Goal: Task Accomplishment & Management: Manage account settings

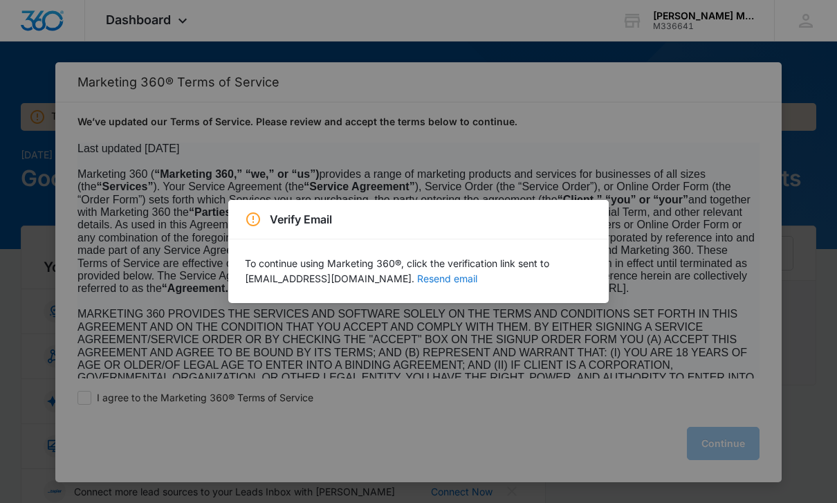
click at [477, 277] on button "Resend email" at bounding box center [447, 279] width 60 height 10
click at [472, 284] on button "Resend email" at bounding box center [447, 279] width 60 height 10
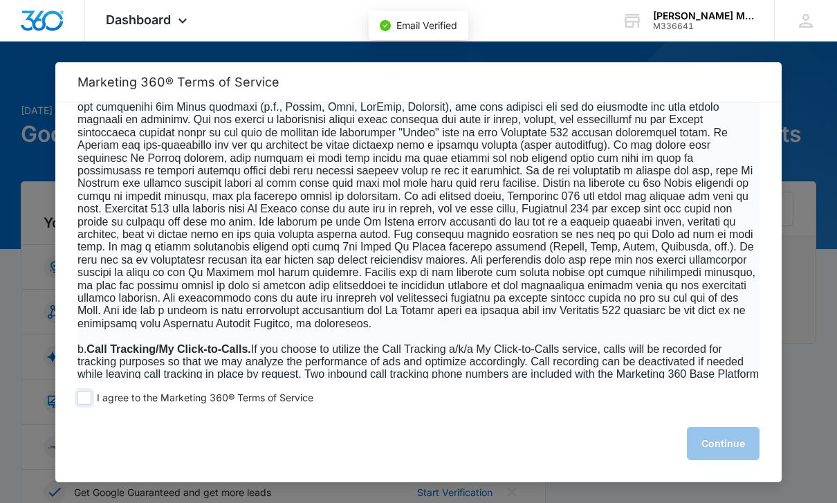
click at [92, 405] on label "I agree to the Marketing 360® Terms of Service" at bounding box center [195, 398] width 236 height 14
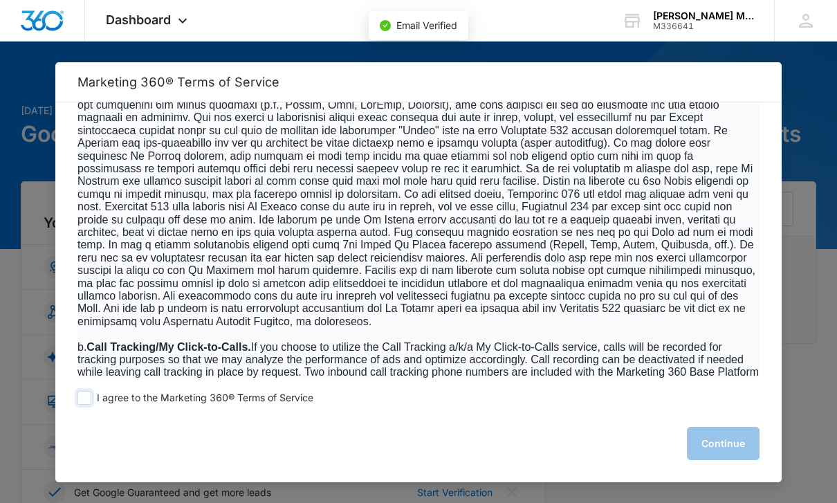
click at [91, 405] on input "I agree to the Marketing 360® Terms of Service" at bounding box center [84, 398] width 14 height 14
checkbox input "true"
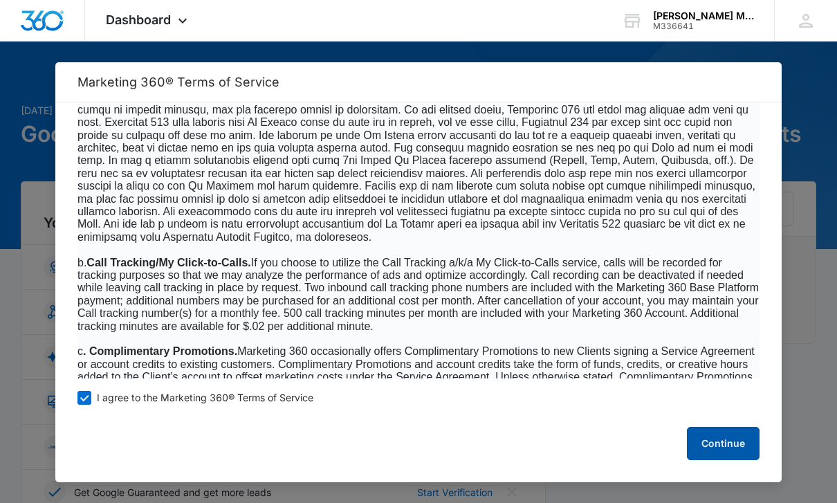
click at [727, 460] on button "Continue" at bounding box center [723, 443] width 73 height 33
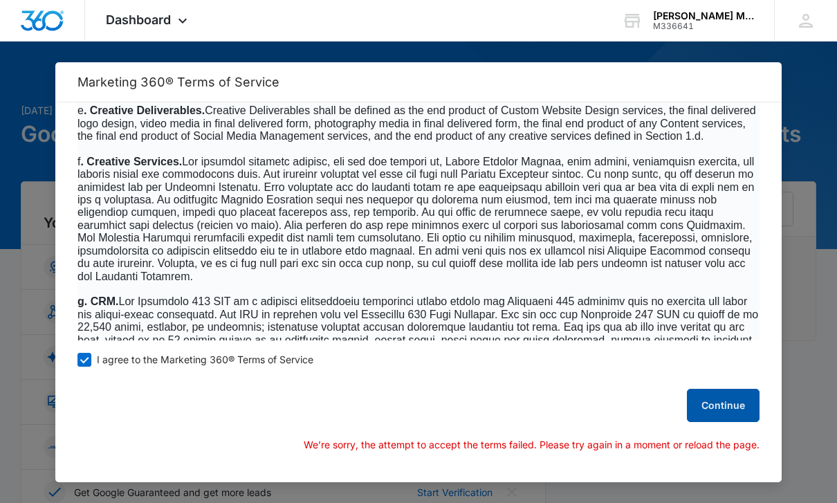
scroll to position [1300, 0]
click at [724, 422] on button "Continue" at bounding box center [723, 405] width 73 height 33
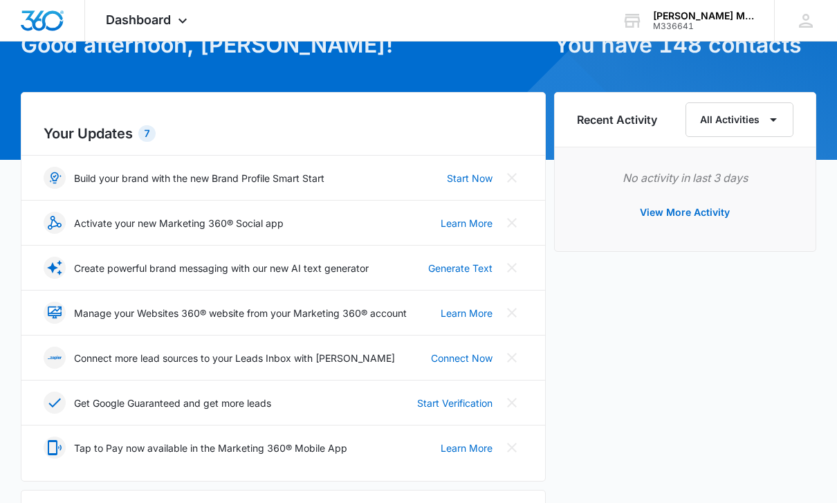
scroll to position [98, 0]
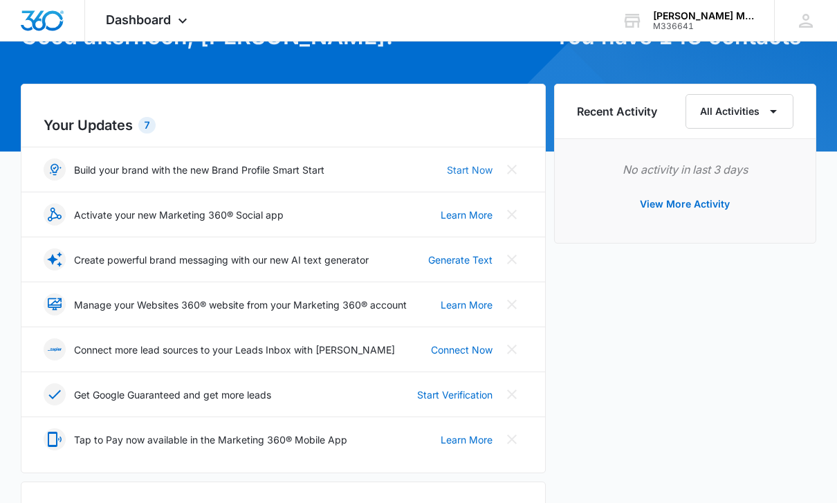
click at [468, 174] on link "Start Now" at bounding box center [470, 170] width 46 height 15
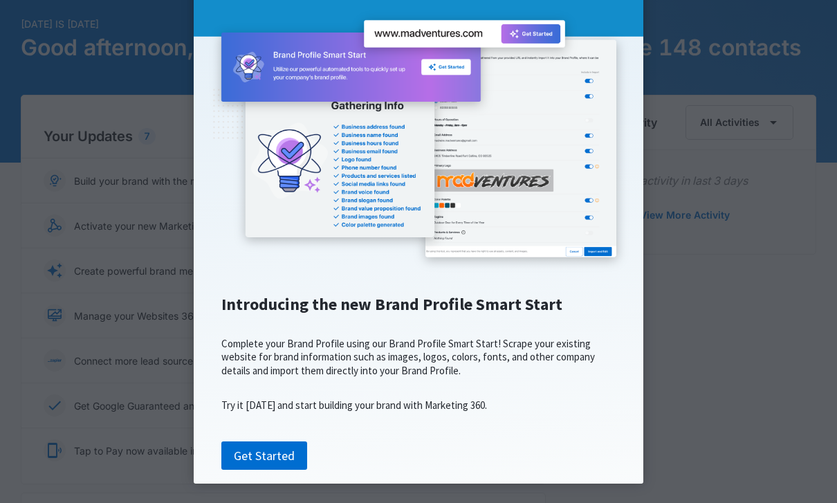
scroll to position [119, 0]
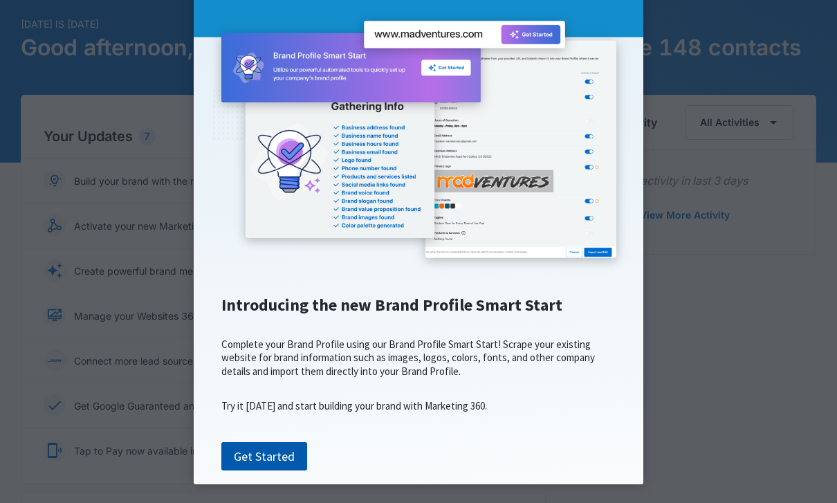
click at [283, 471] on link "Get Started" at bounding box center [264, 456] width 86 height 29
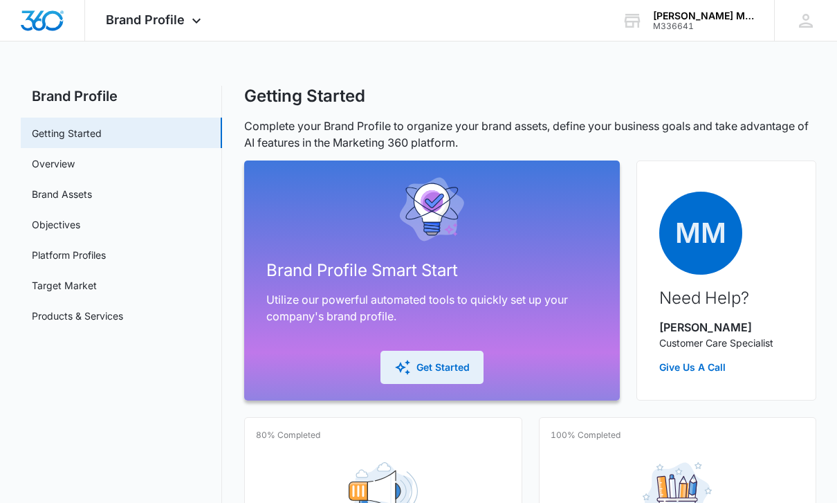
click at [407, 365] on icon "button" at bounding box center [402, 367] width 17 height 17
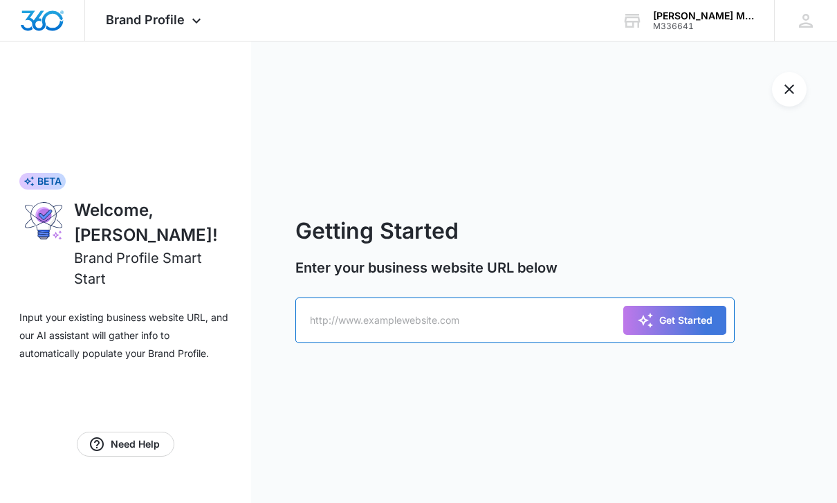
click at [526, 336] on input "text" at bounding box center [514, 320] width 439 height 46
type input "[DOMAIN_NAME]"
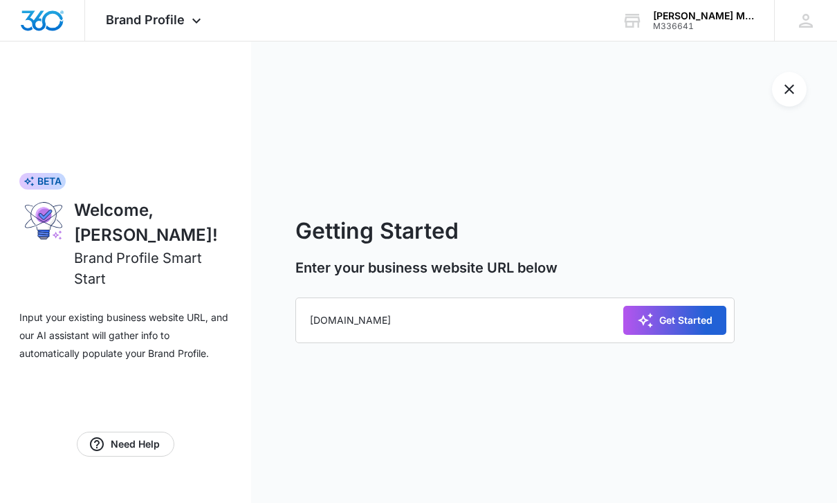
click at [701, 329] on div "Get Started" at bounding box center [674, 320] width 75 height 17
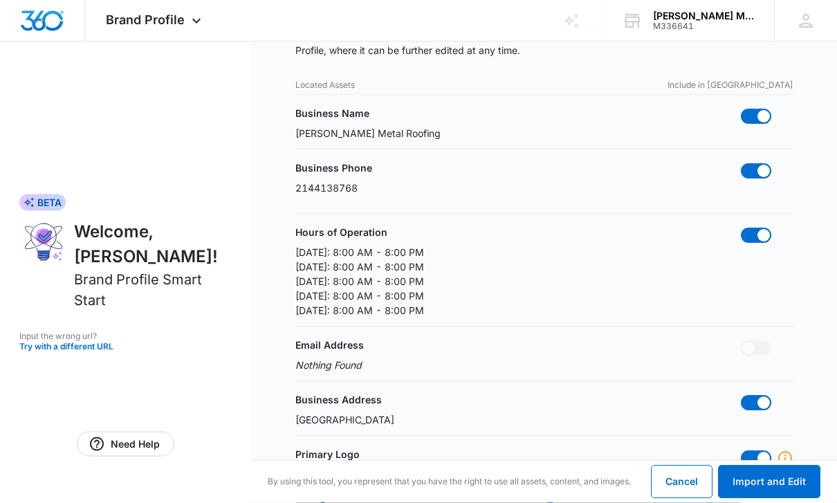
scroll to position [92, 0]
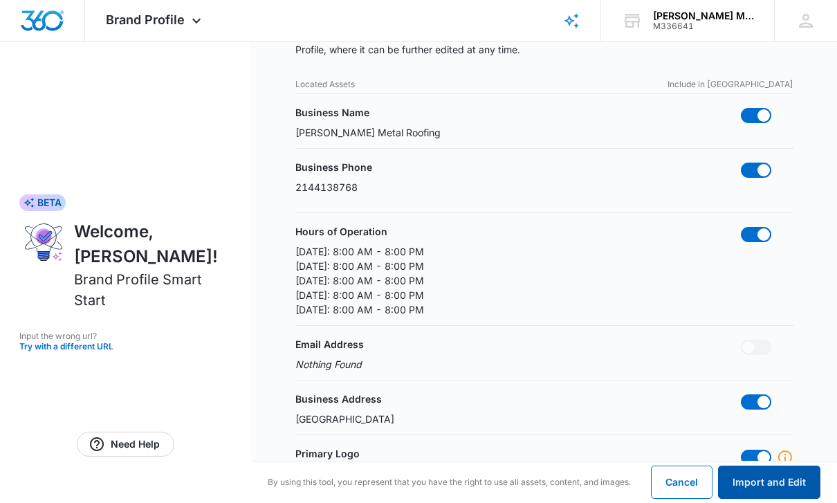
click at [794, 499] on button "Import and Edit" at bounding box center [769, 482] width 102 height 33
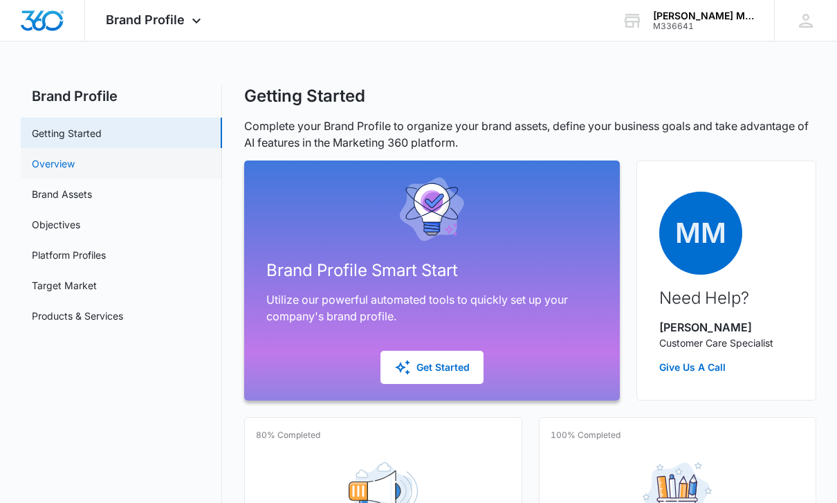
click at [62, 167] on link "Overview" at bounding box center [53, 163] width 43 height 15
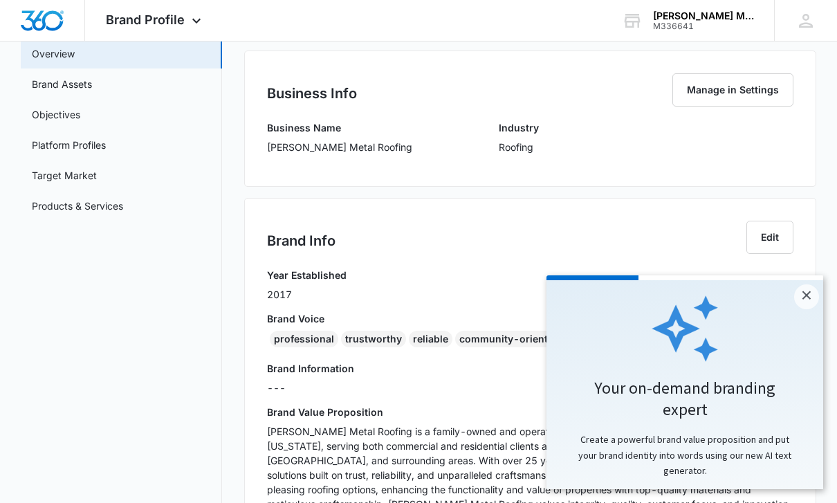
scroll to position [111, 0]
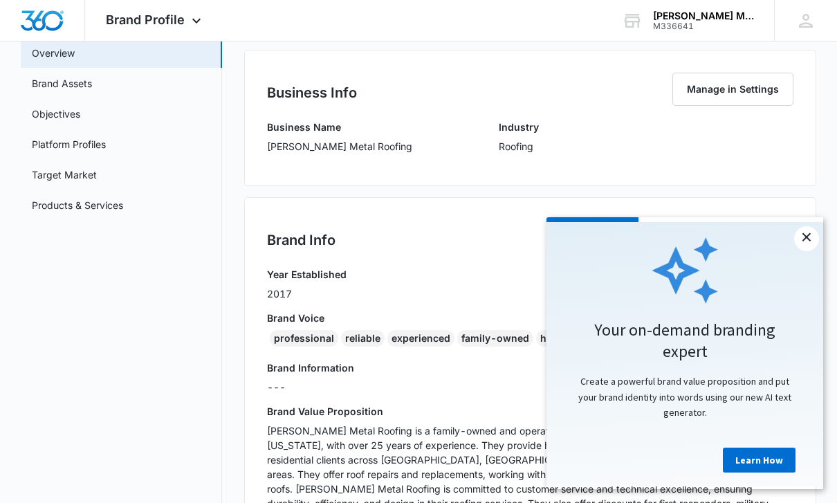
click at [807, 230] on link "×" at bounding box center [806, 238] width 25 height 25
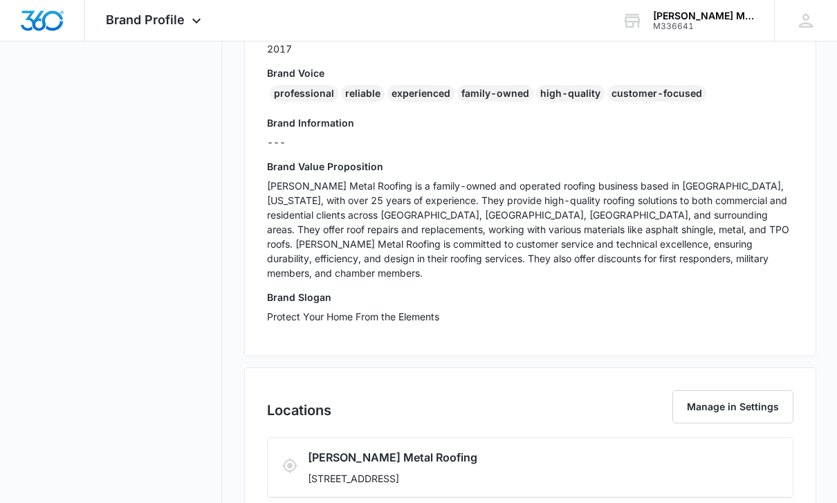
scroll to position [367, 0]
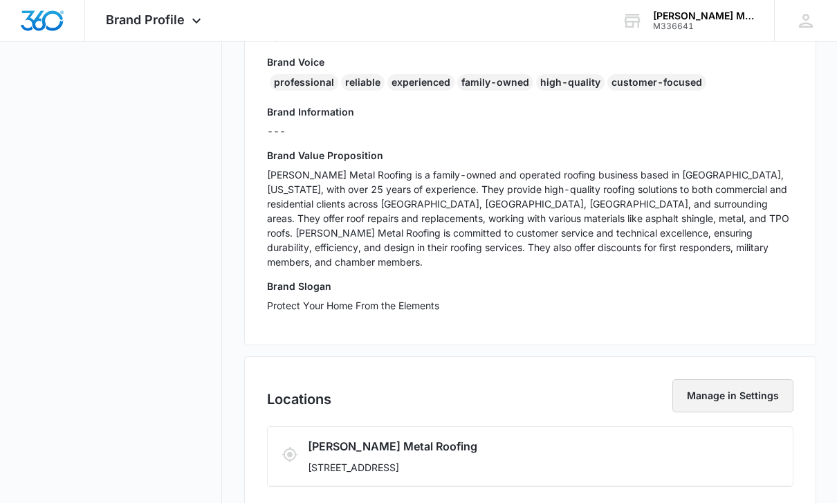
click at [711, 383] on button "Manage in Settings" at bounding box center [732, 395] width 121 height 33
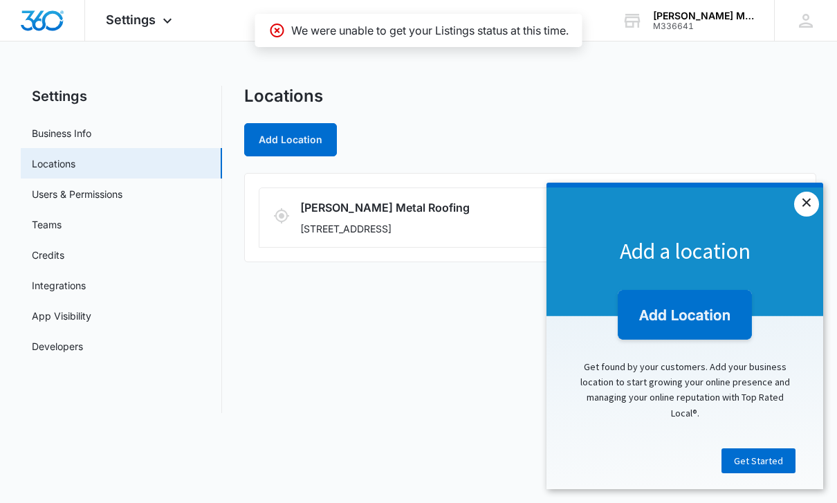
click at [796, 210] on link "×" at bounding box center [806, 204] width 25 height 25
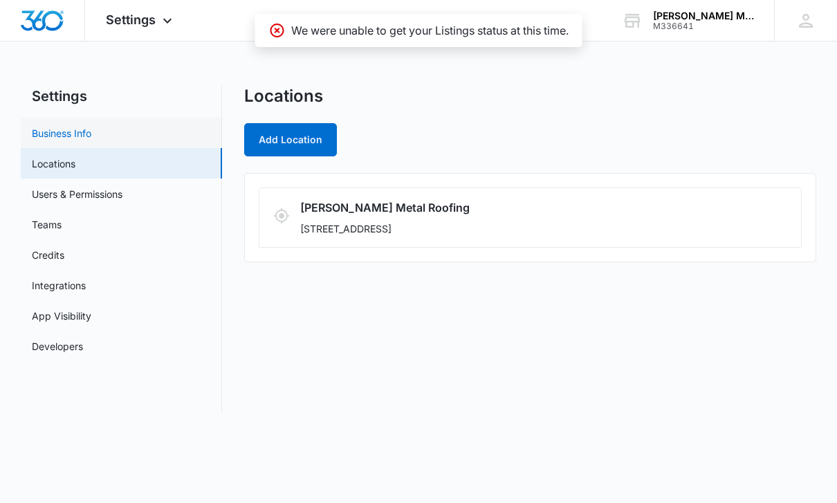
click at [52, 126] on link "Business Info" at bounding box center [61, 133] width 59 height 15
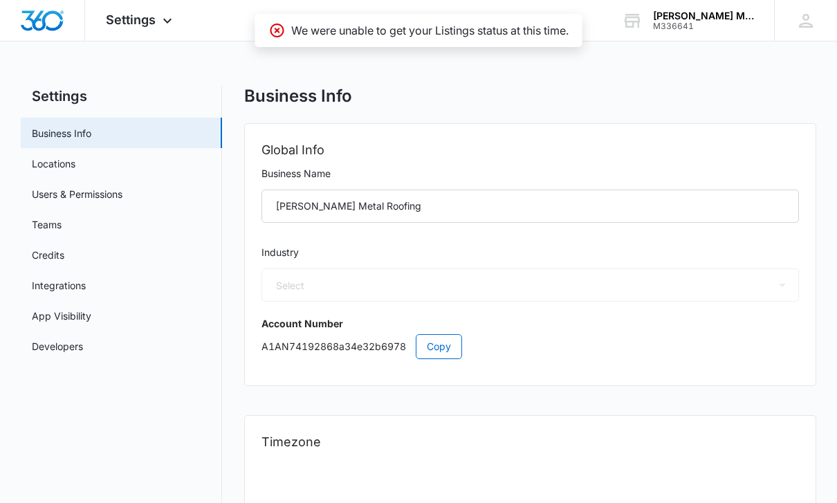
select select "6"
select select "US"
select select "America/[GEOGRAPHIC_DATA]"
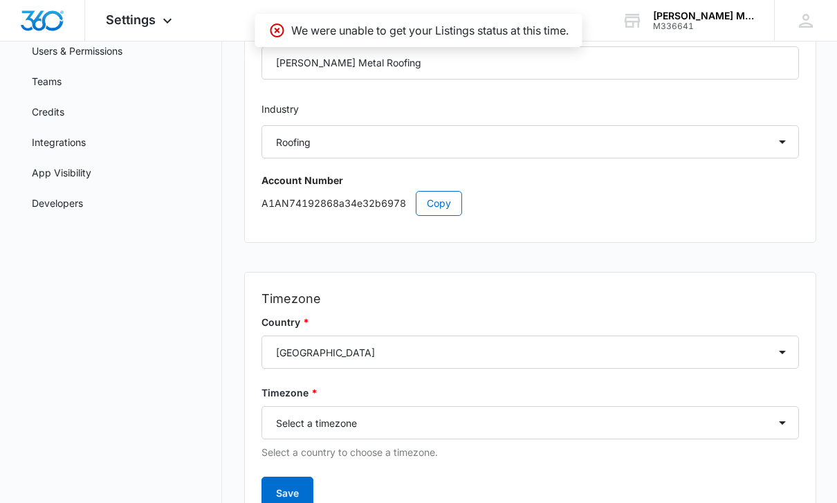
scroll to position [169, 0]
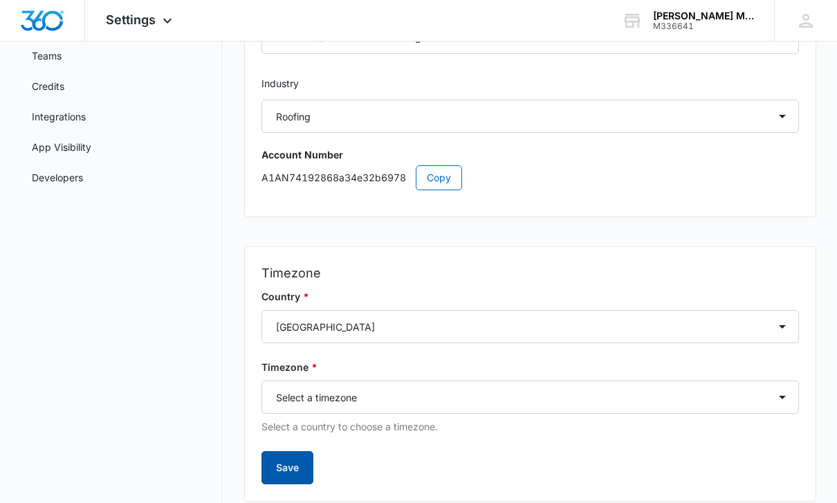
click at [286, 469] on button "Save" at bounding box center [287, 467] width 52 height 33
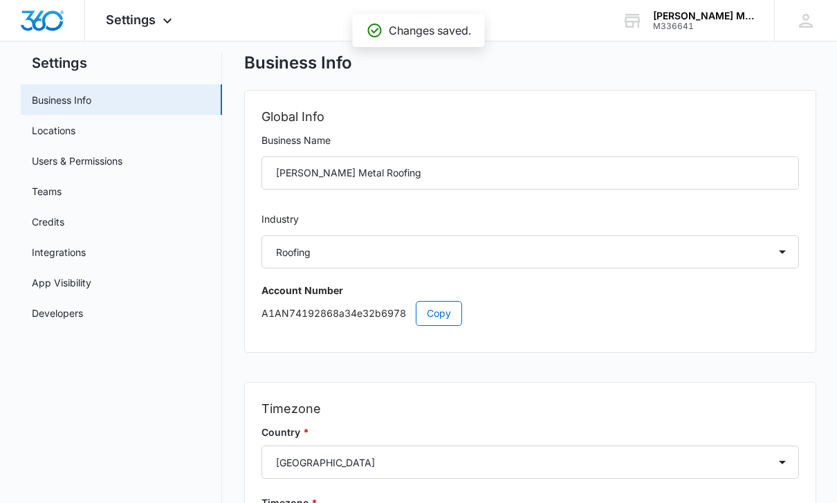
scroll to position [0, 0]
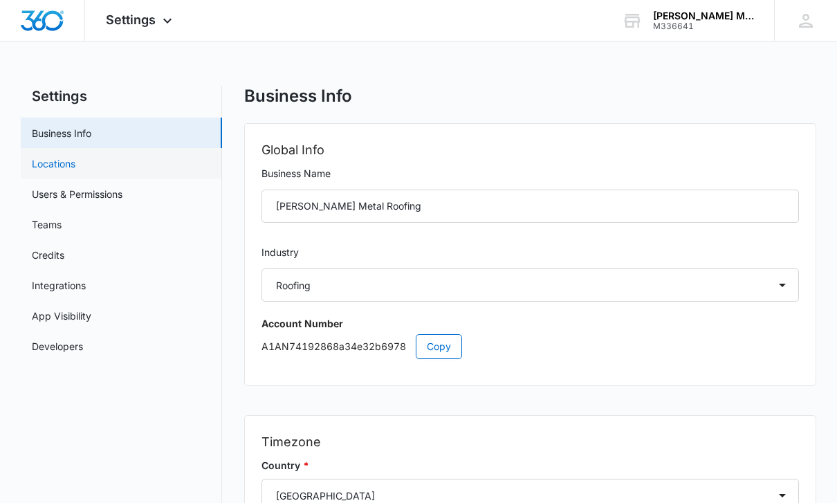
click at [46, 171] on link "Locations" at bounding box center [54, 163] width 44 height 15
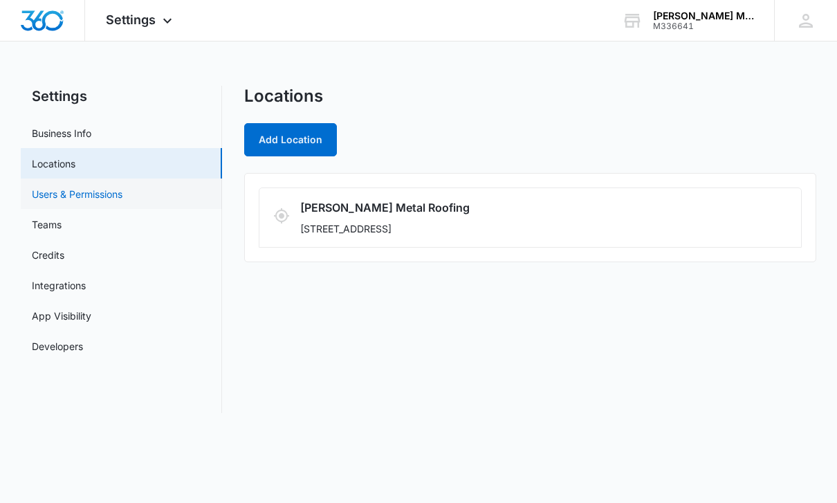
click at [69, 197] on link "Users & Permissions" at bounding box center [77, 194] width 91 height 15
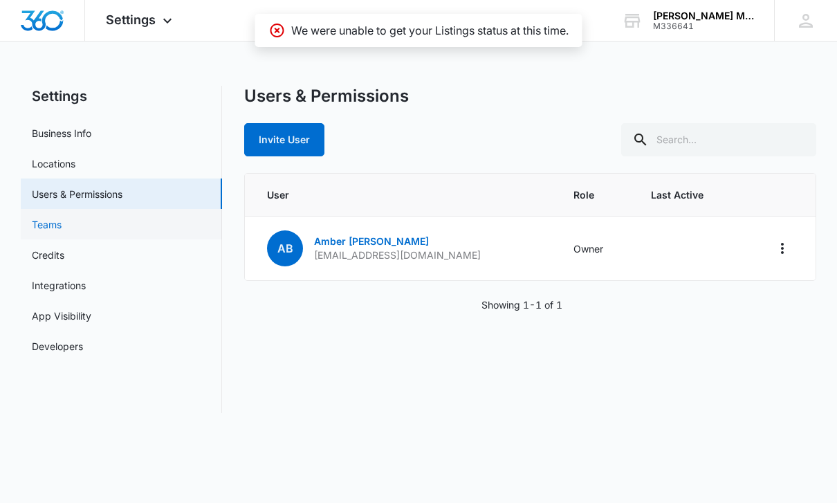
click at [53, 225] on link "Teams" at bounding box center [47, 224] width 30 height 15
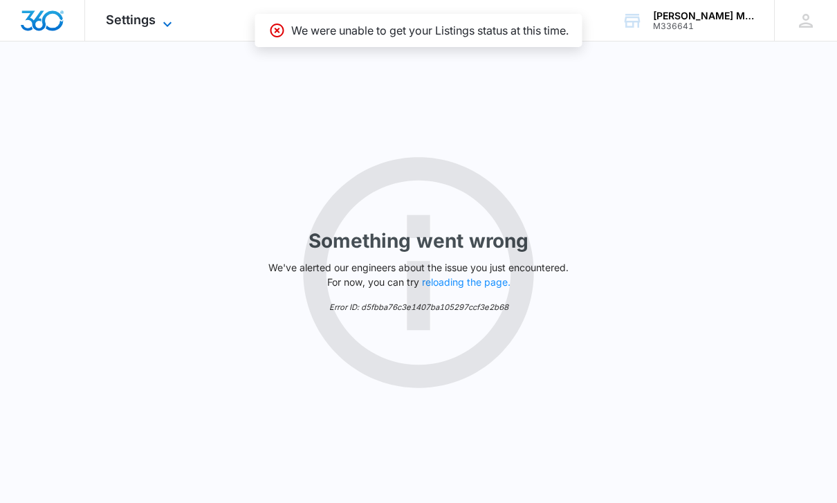
click at [169, 16] on icon at bounding box center [167, 24] width 17 height 17
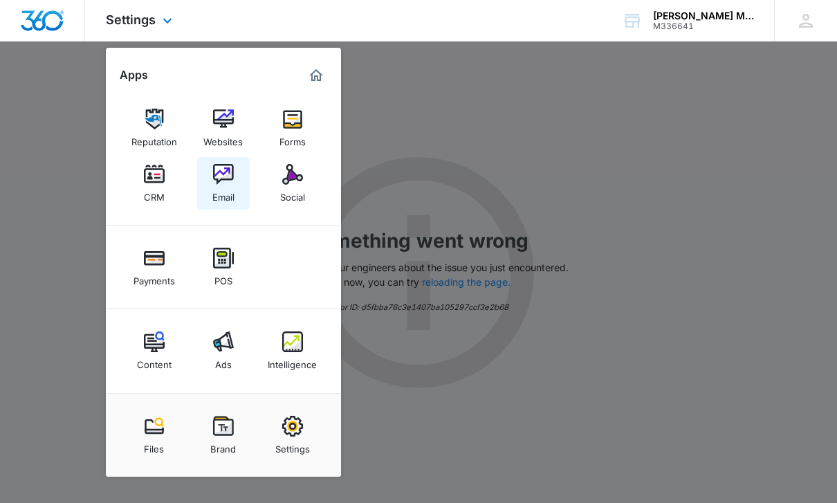
click at [219, 175] on img at bounding box center [223, 174] width 21 height 21
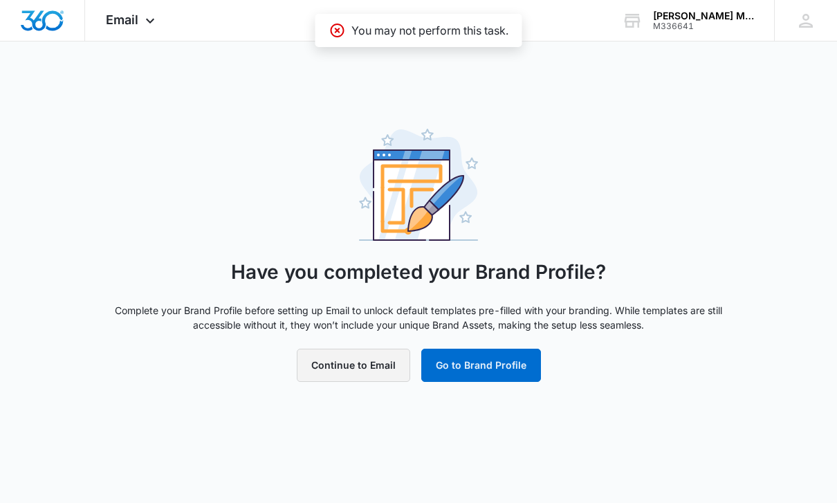
click at [340, 371] on button "Continue to Email" at bounding box center [353, 365] width 113 height 33
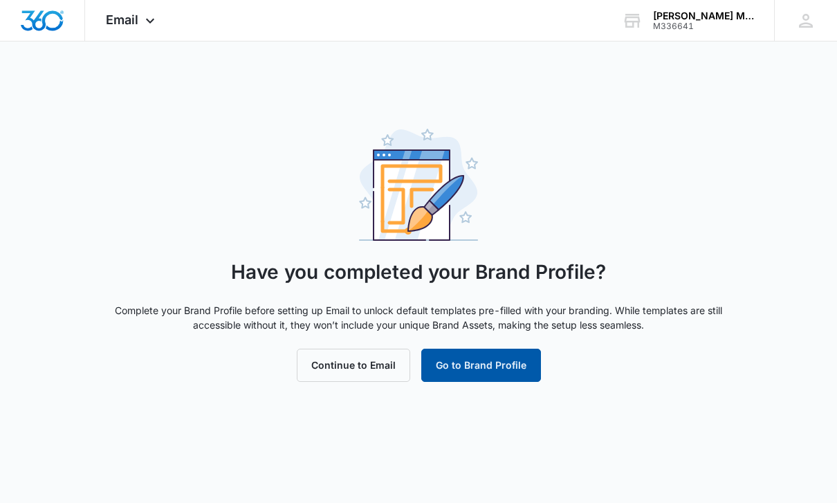
click at [471, 369] on button "Go to Brand Profile" at bounding box center [481, 365] width 120 height 33
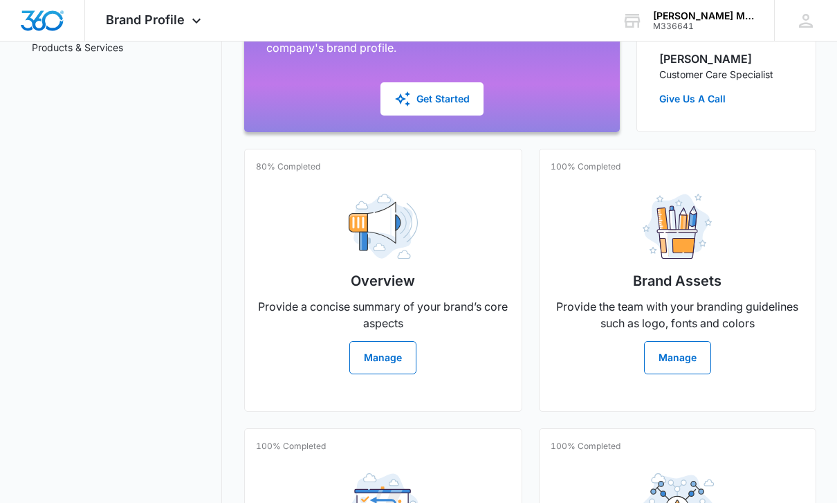
scroll to position [274, 0]
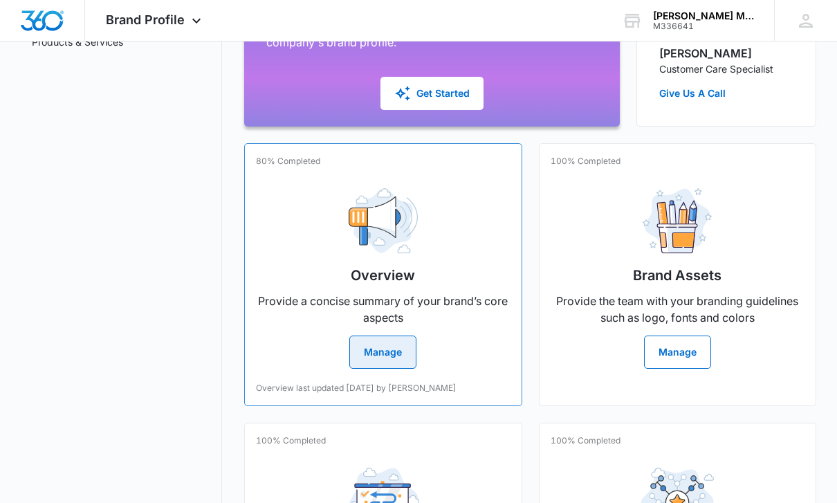
click at [374, 351] on button "Manage" at bounding box center [382, 351] width 67 height 33
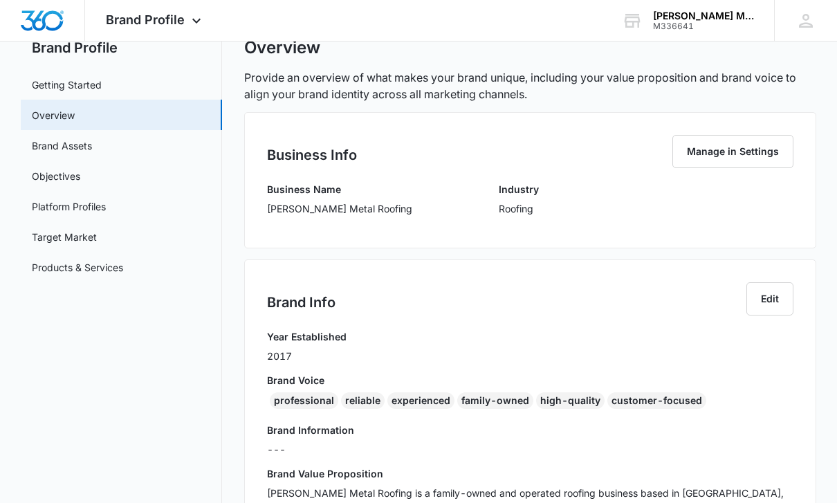
scroll to position [51, 0]
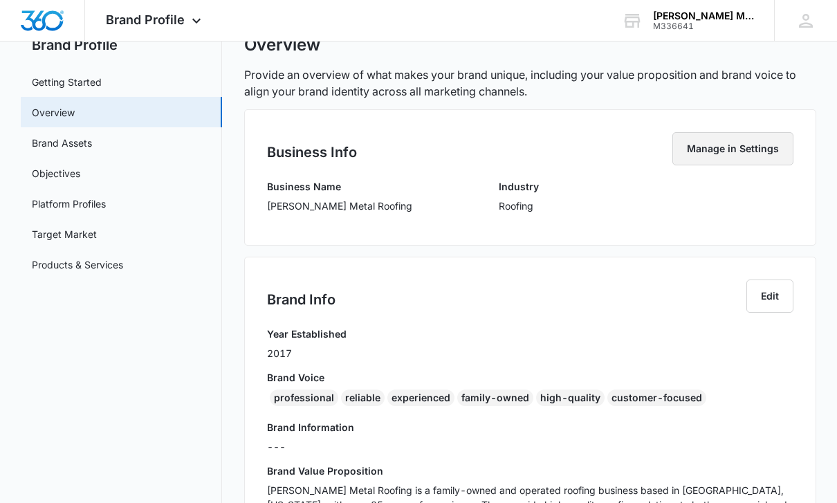
click at [755, 146] on button "Manage in Settings" at bounding box center [732, 148] width 121 height 33
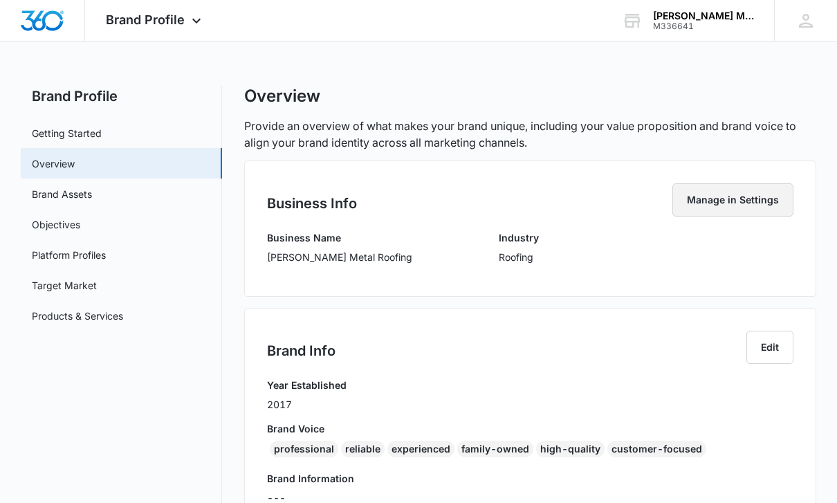
select select "6"
select select "US"
select select "America/[GEOGRAPHIC_DATA]"
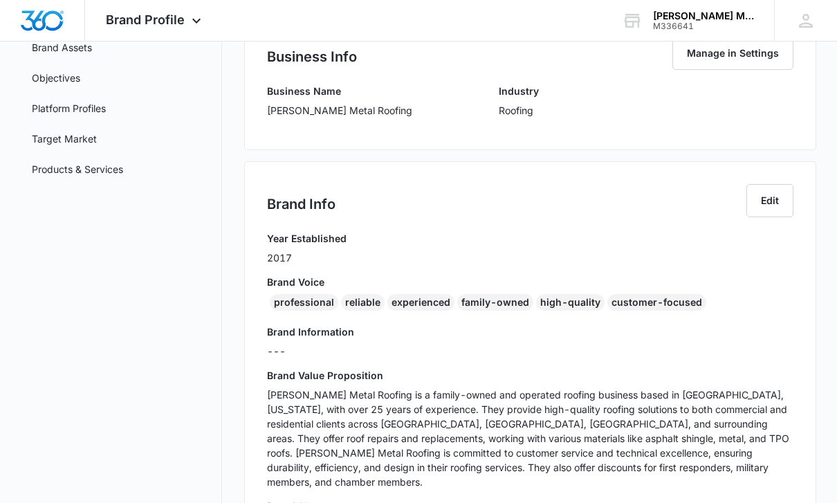
scroll to position [147, 0]
click at [773, 196] on button "Edit" at bounding box center [769, 200] width 47 height 33
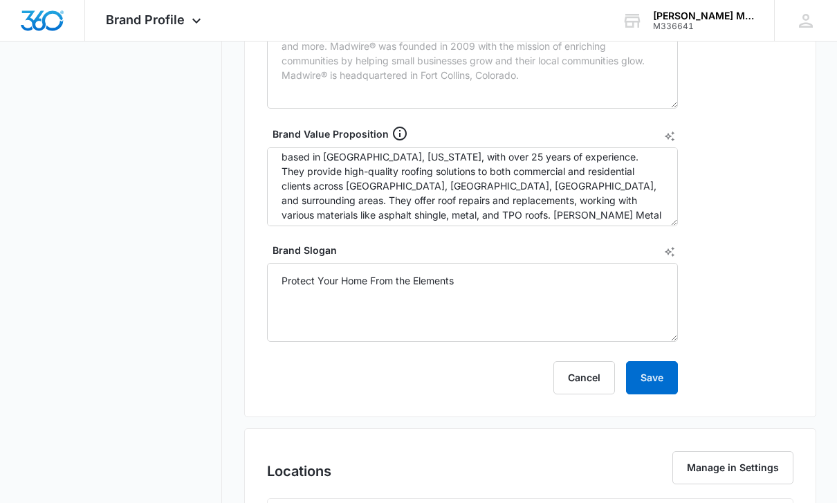
scroll to position [603, 0]
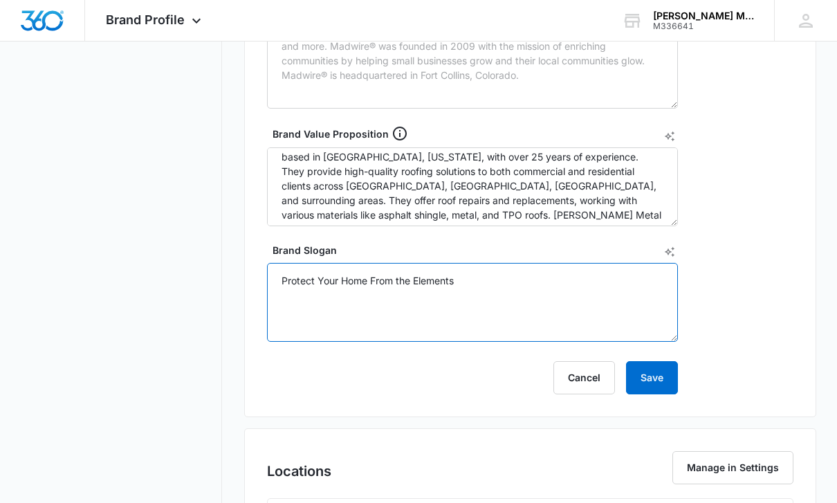
click at [589, 274] on textarea "Protect Your Home From the Elements" at bounding box center [472, 302] width 411 height 79
click at [473, 278] on textarea "Protect Your Home From the Elements" at bounding box center [472, 302] width 411 height 79
type textarea "P"
type textarea "Quality is our #1 Priority!"
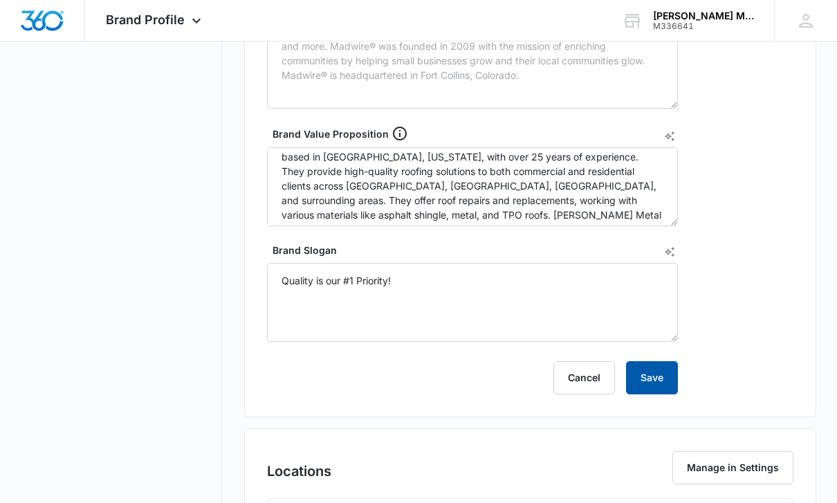
click at [655, 383] on button "Save" at bounding box center [652, 377] width 52 height 33
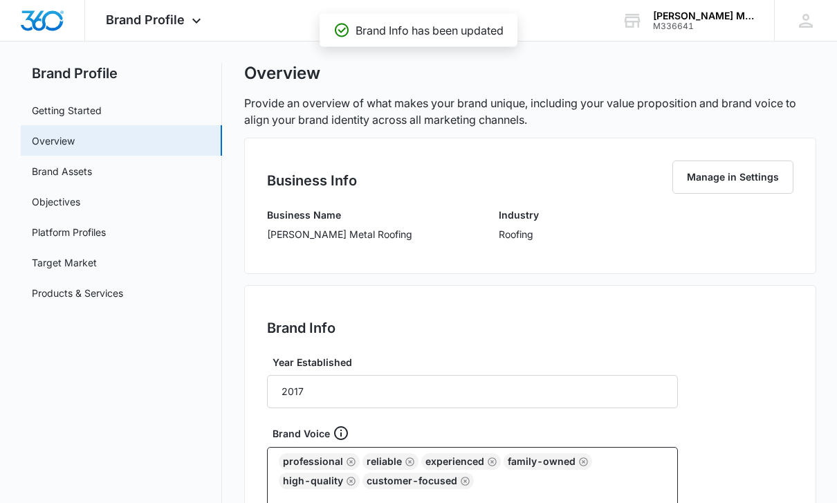
scroll to position [0, 0]
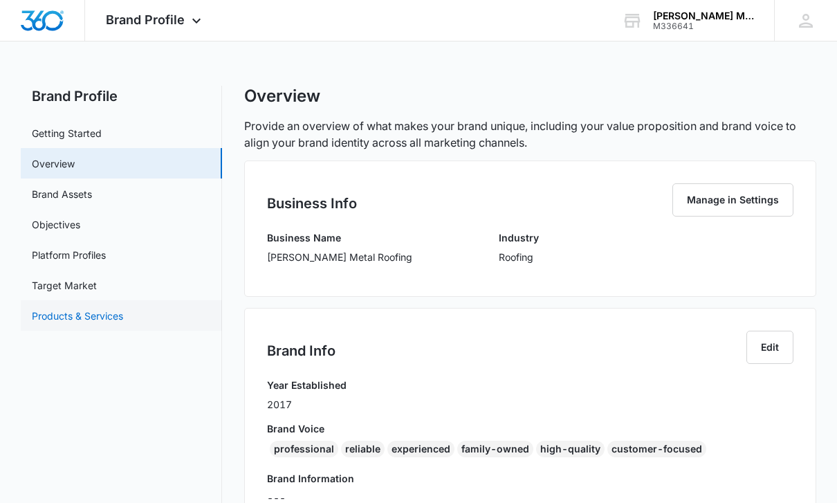
click at [123, 319] on link "Products & Services" at bounding box center [77, 316] width 91 height 15
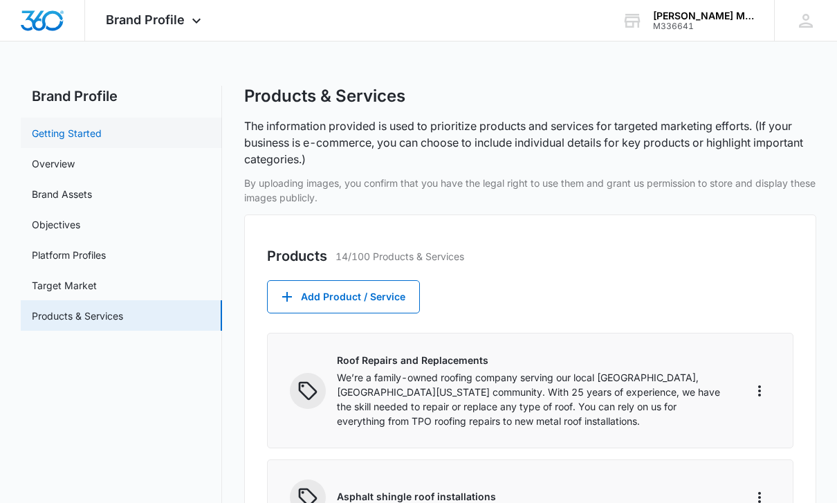
click at [102, 137] on link "Getting Started" at bounding box center [67, 133] width 70 height 15
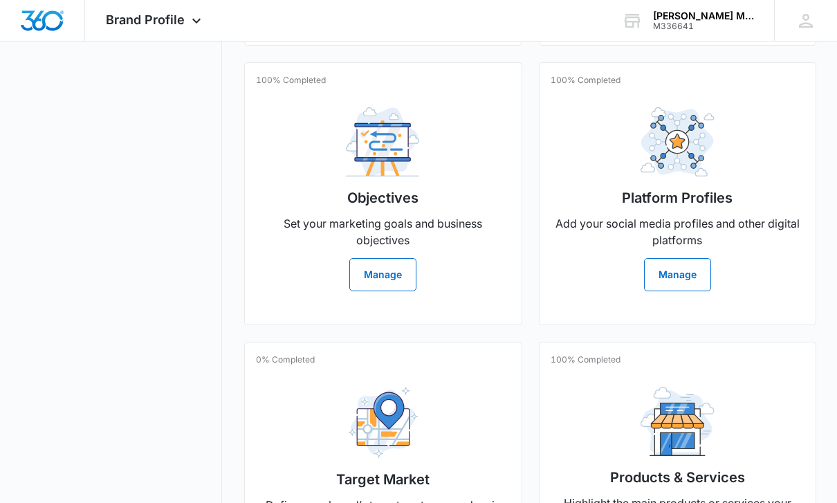
scroll to position [634, 0]
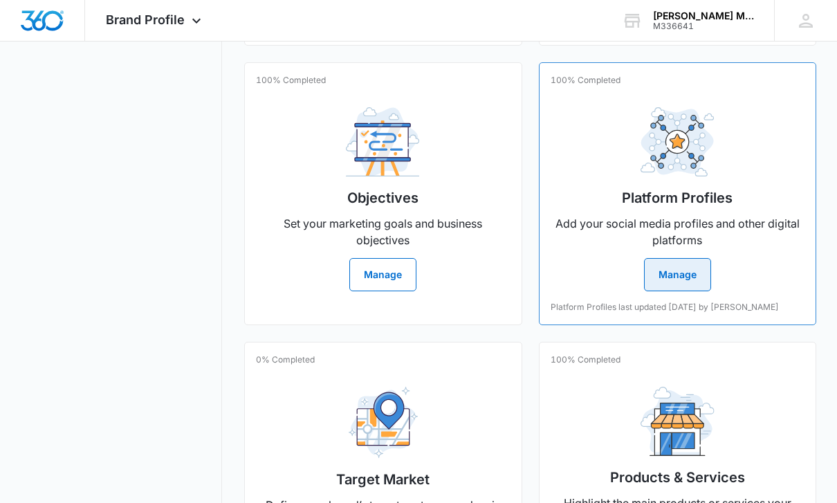
click at [688, 285] on button "Manage" at bounding box center [677, 274] width 67 height 33
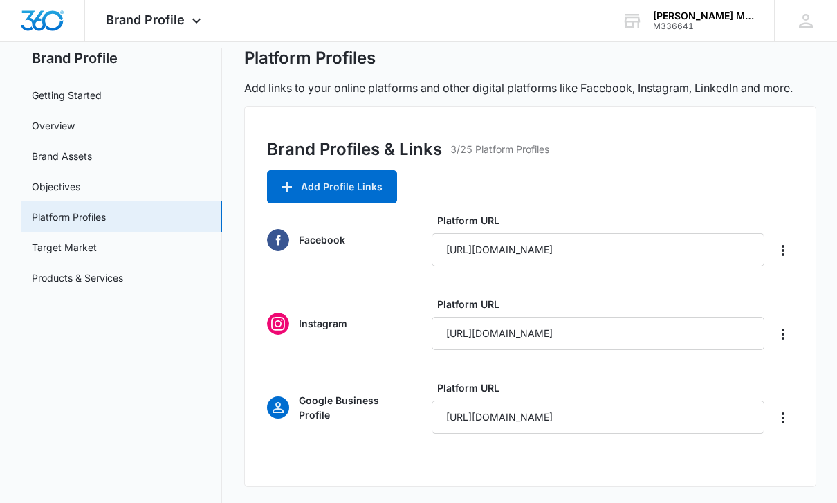
scroll to position [41, 0]
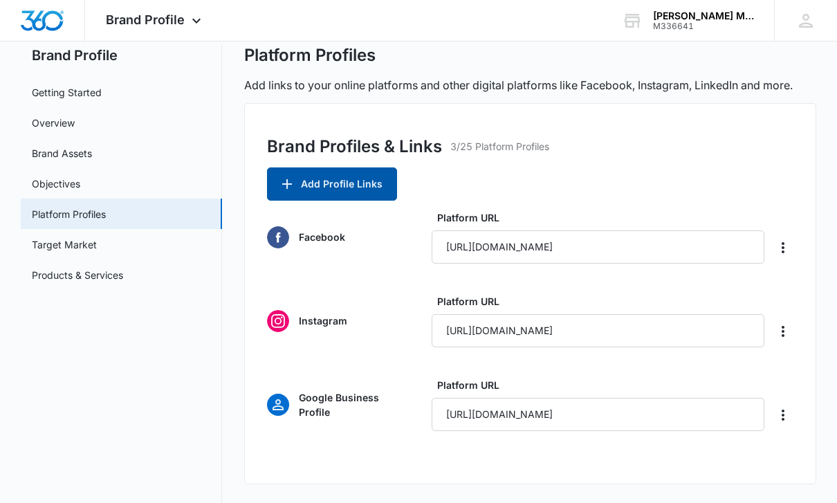
click at [369, 187] on button "Add Profile Links" at bounding box center [332, 183] width 130 height 33
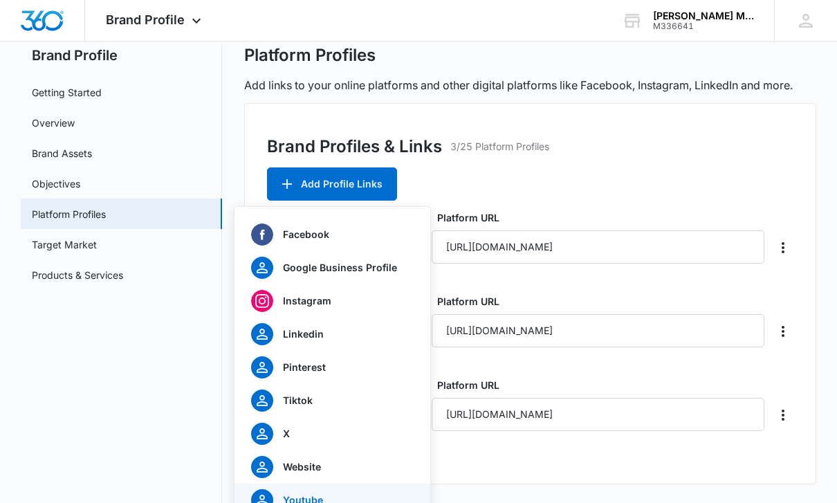
click at [317, 502] on div "Youtube" at bounding box center [324, 500] width 146 height 22
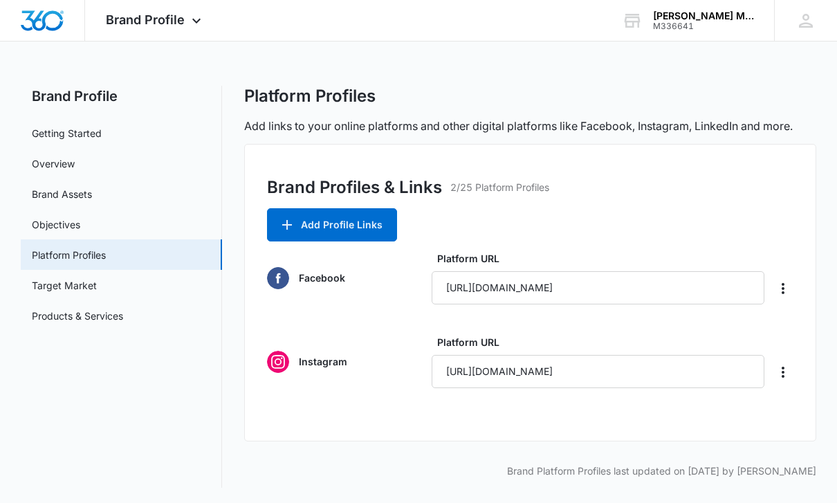
scroll to position [1, 0]
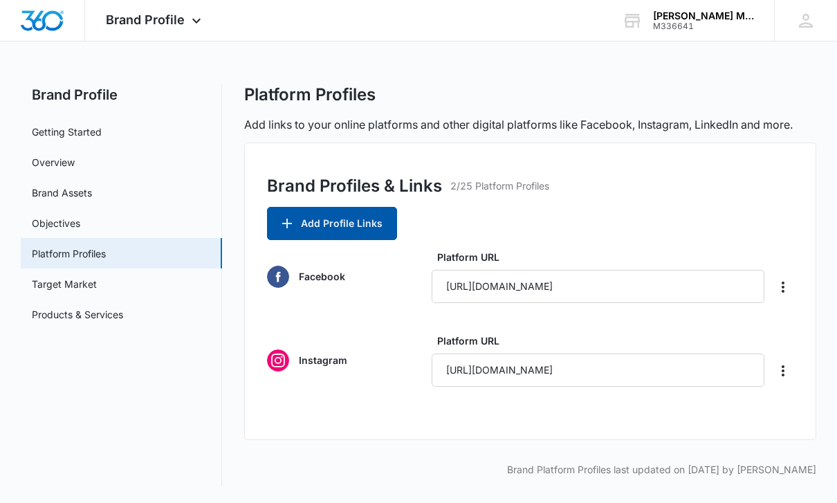
click at [376, 223] on button "Add Profile Links" at bounding box center [332, 223] width 130 height 33
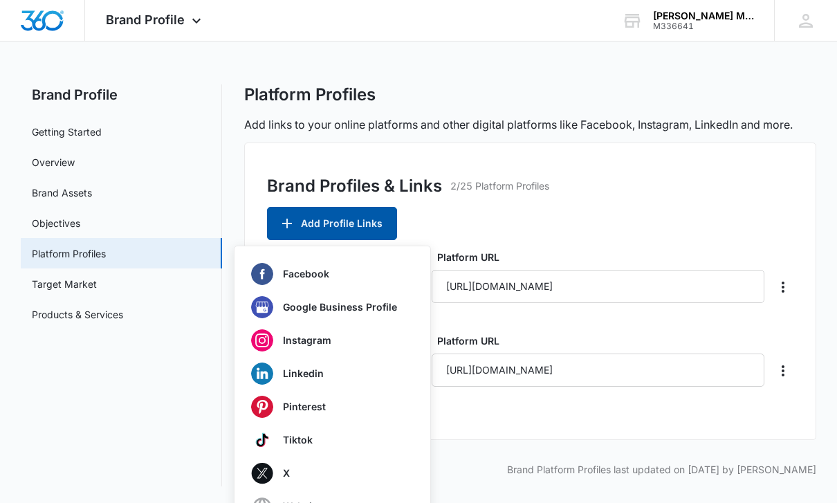
scroll to position [22, 0]
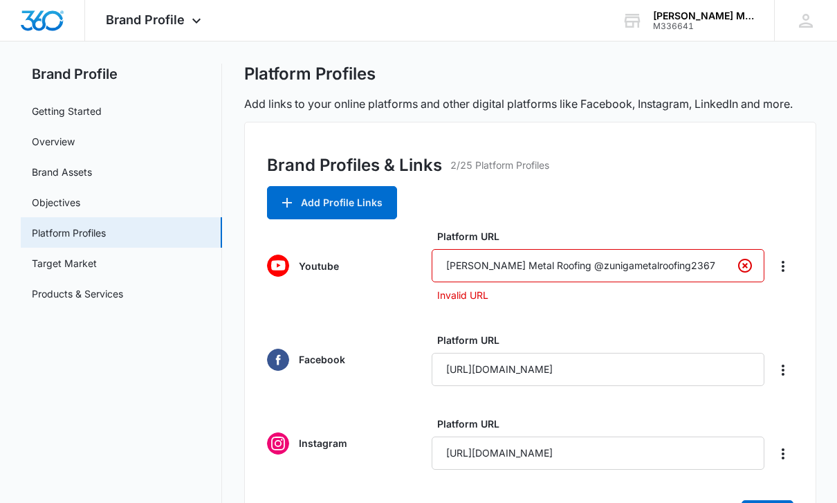
click at [534, 268] on input "[PERSON_NAME] Metal Roofing @zunigametalroofing2367" at bounding box center [598, 265] width 333 height 33
click at [599, 269] on input "@zunigametalroofing2367" at bounding box center [598, 265] width 333 height 33
type input "@"
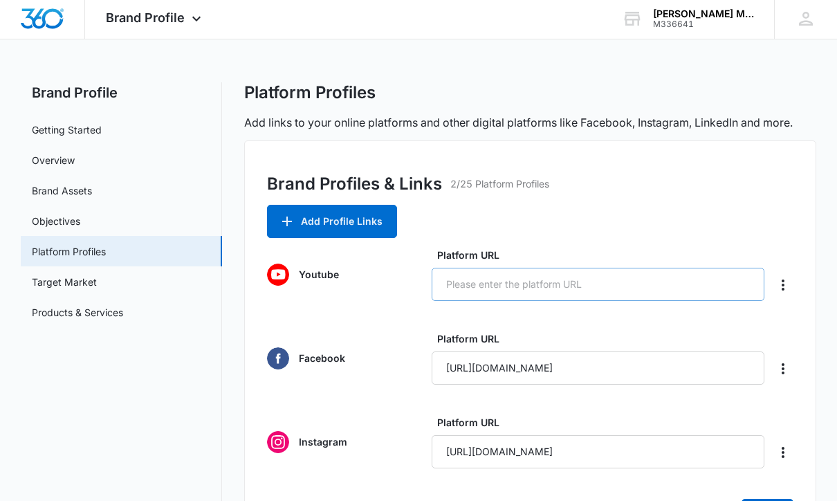
scroll to position [0, 0]
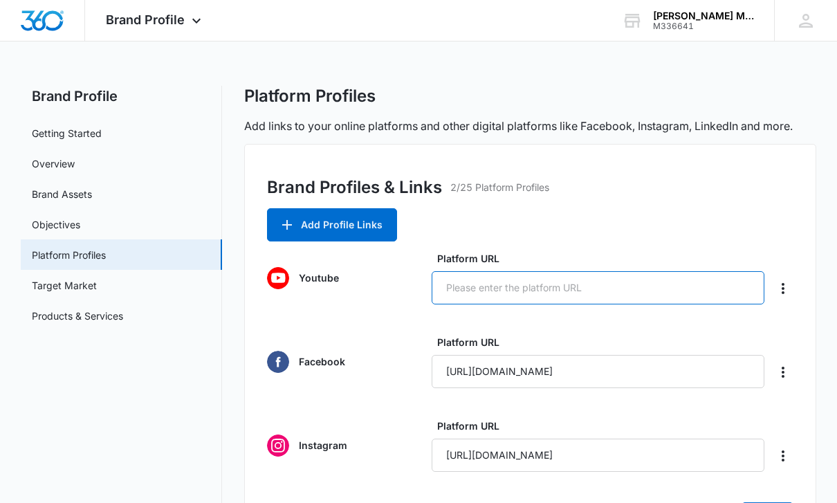
paste input "[URL][DOMAIN_NAME]"
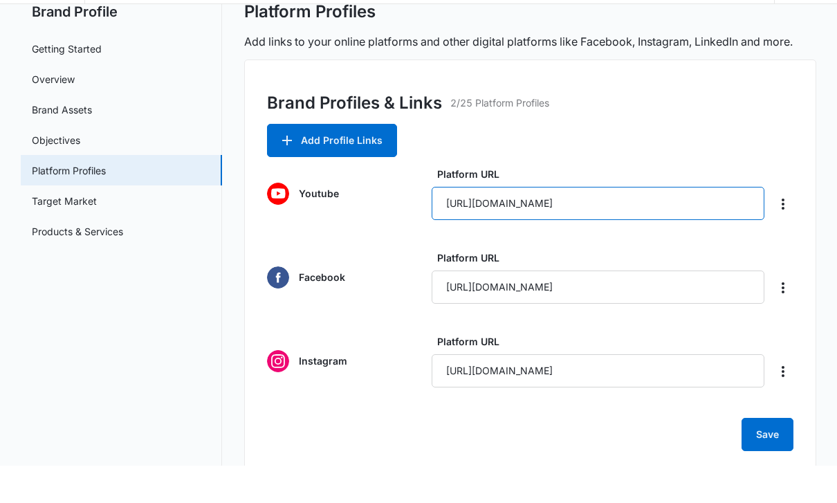
scroll to position [53, 0]
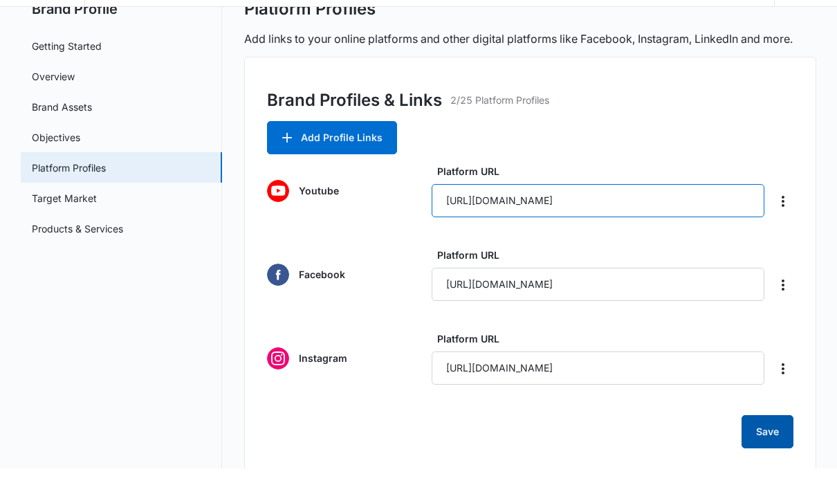
type input "[URL][DOMAIN_NAME]"
click at [775, 450] on button "Save" at bounding box center [768, 466] width 52 height 33
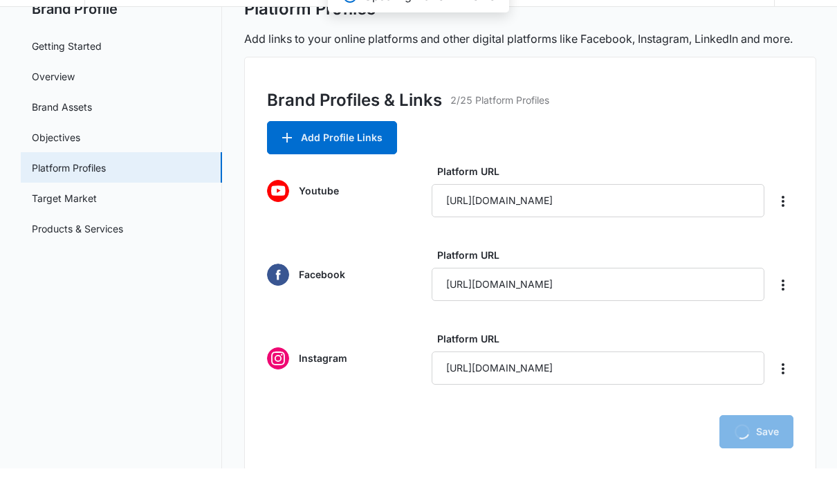
scroll to position [74, 0]
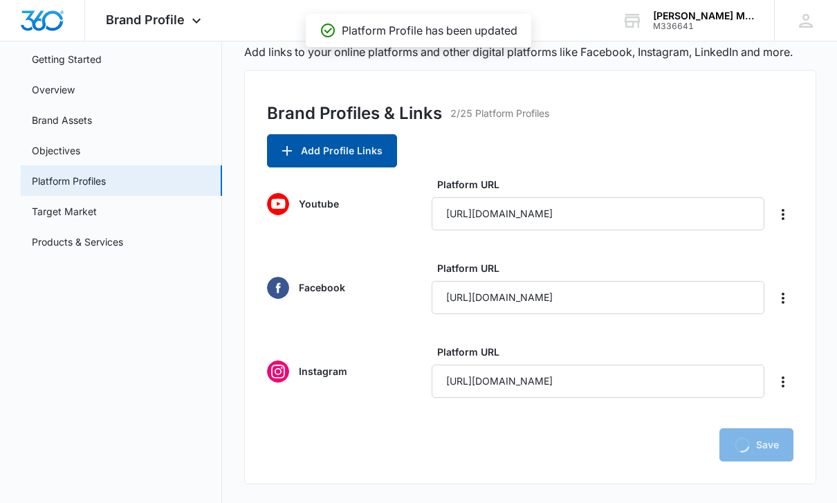
click at [360, 147] on button "Add Profile Links" at bounding box center [332, 150] width 130 height 33
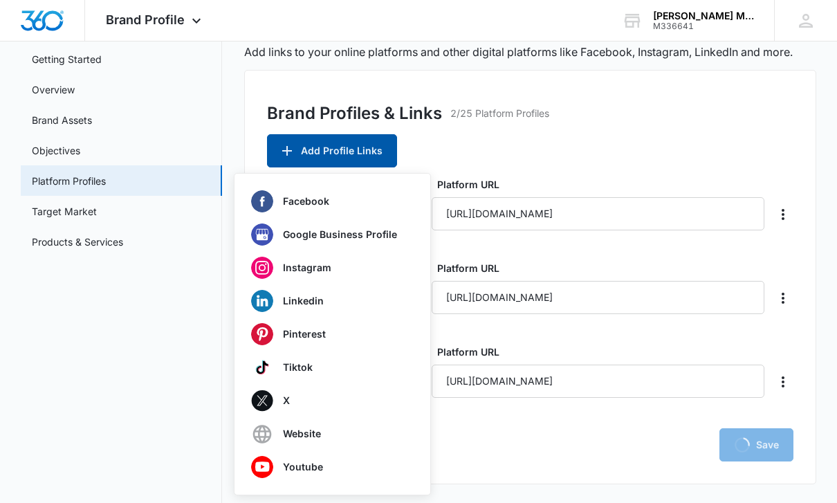
scroll to position [41, 0]
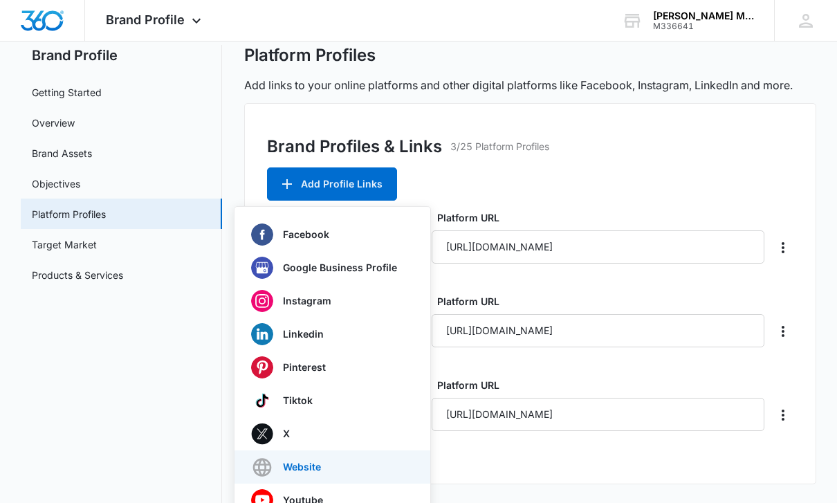
click at [318, 473] on div "Website" at bounding box center [324, 467] width 146 height 22
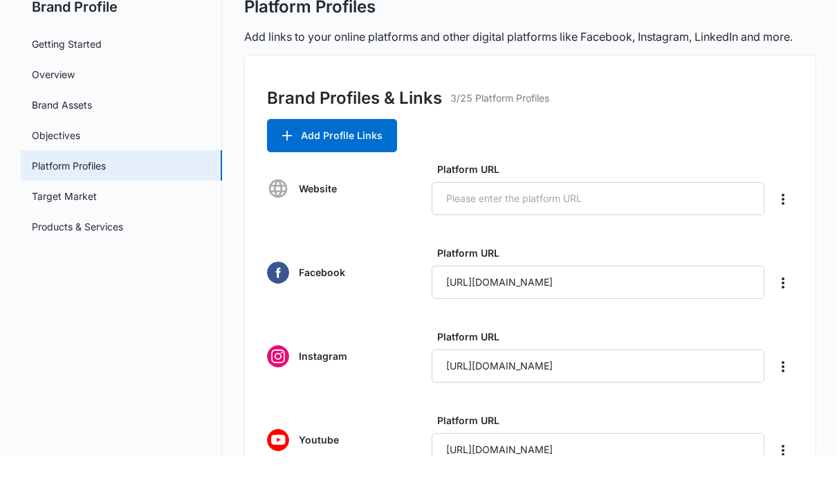
scroll to position [42, 0]
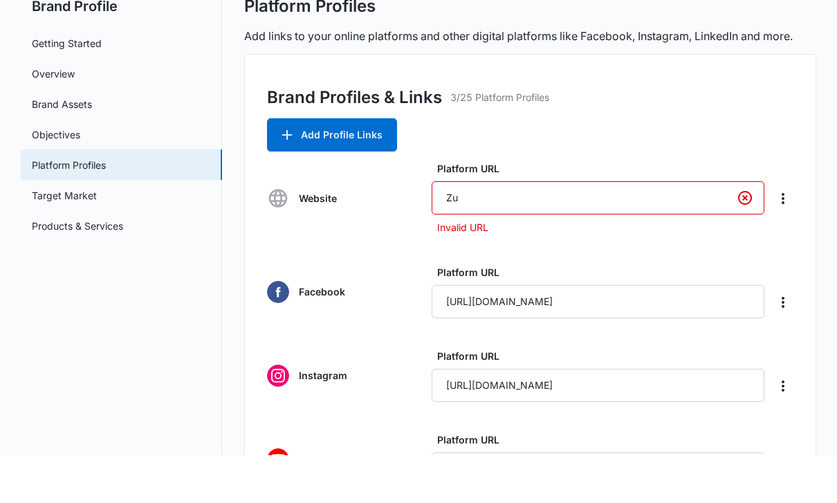
type input "Z"
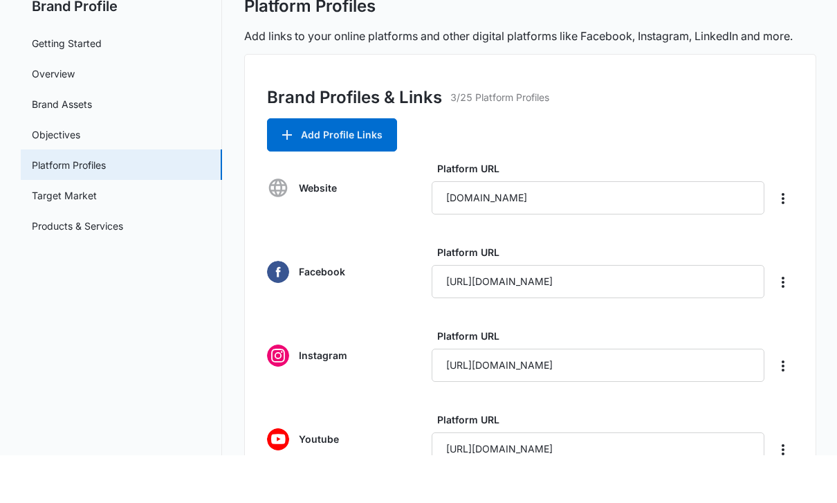
type input "[DOMAIN_NAME]"
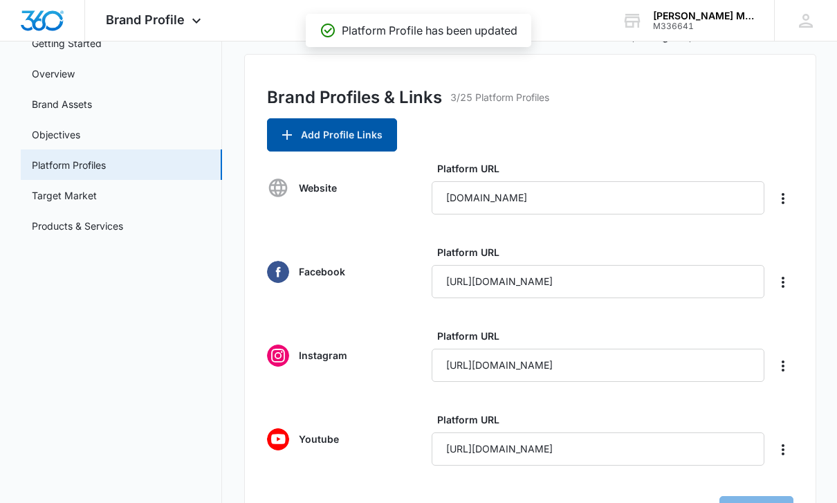
click at [362, 134] on button "Add Profile Links" at bounding box center [332, 134] width 130 height 33
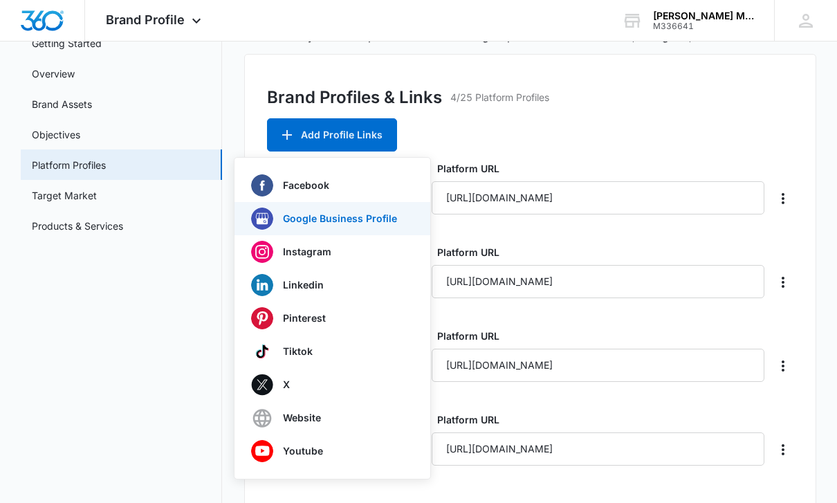
click at [388, 217] on p "Google Business Profile" at bounding box center [340, 219] width 114 height 10
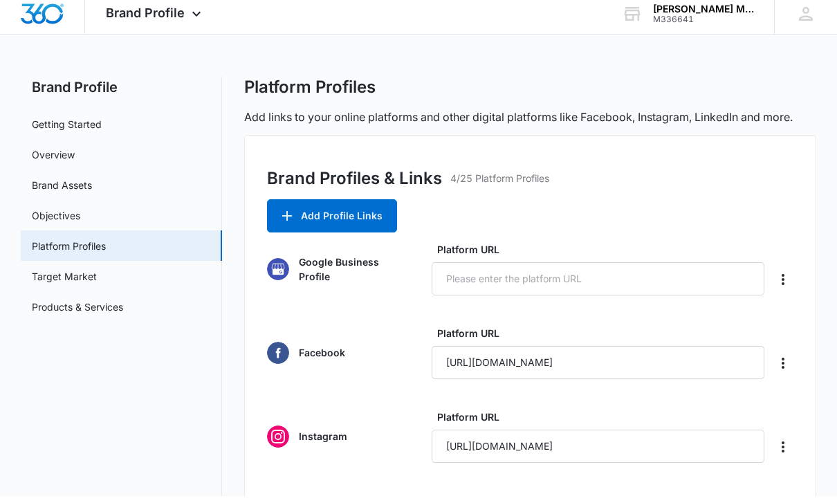
scroll to position [0, 0]
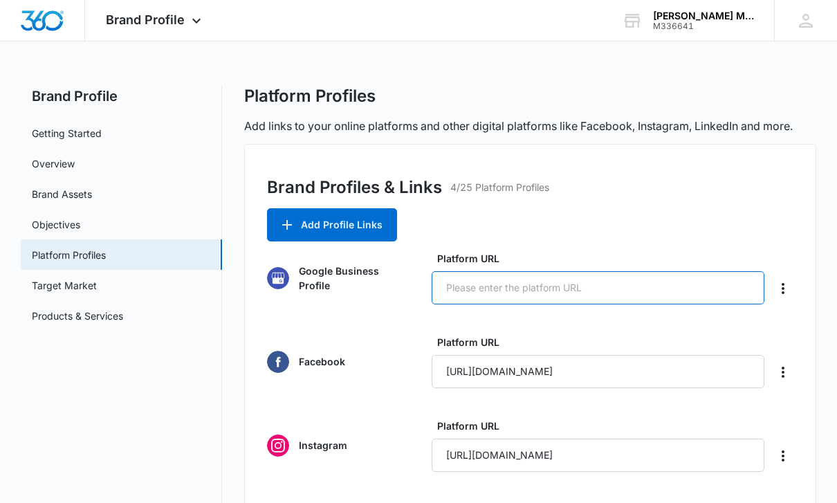
paste input "[URL][DOMAIN_NAME]"
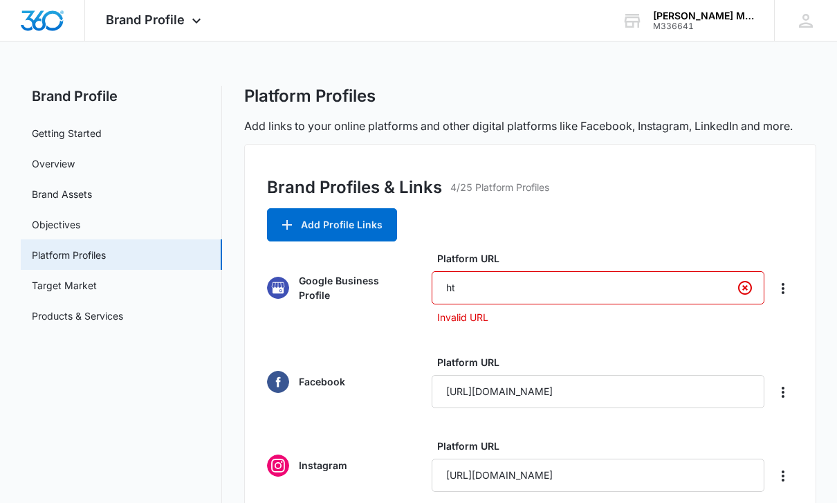
type input "h"
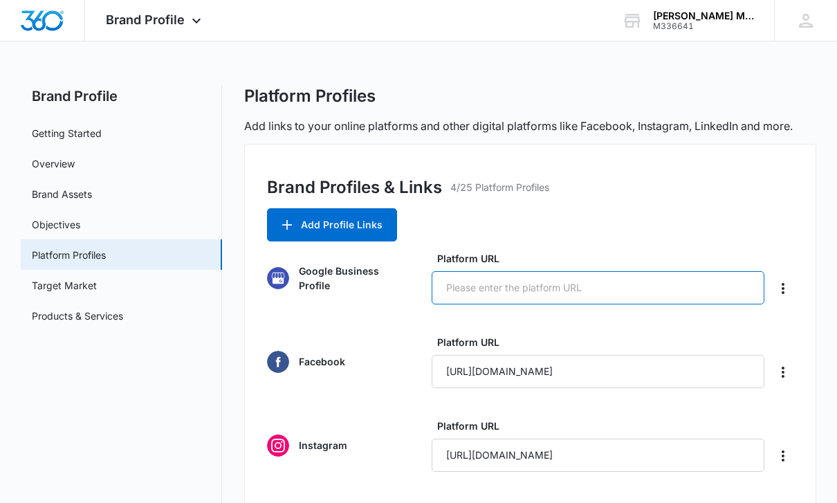
paste input "[URL][DOMAIN_NAME]"
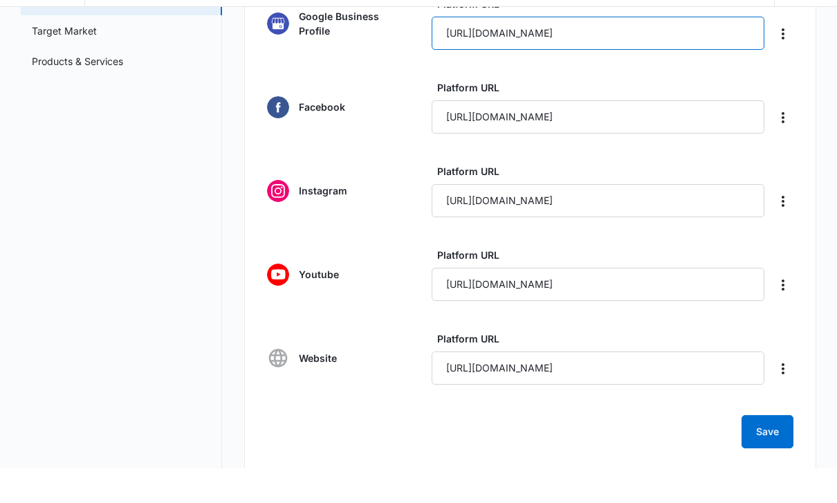
scroll to position [222, 0]
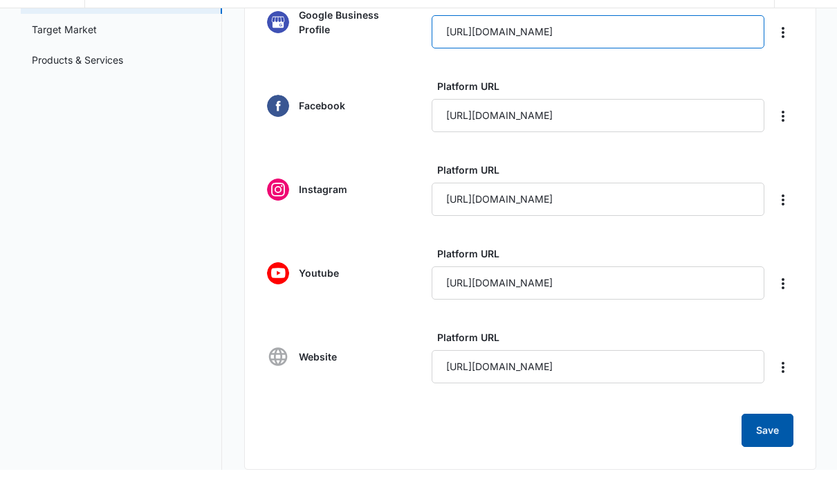
type input "[URL][DOMAIN_NAME]"
click at [771, 448] on button "Save" at bounding box center [768, 464] width 52 height 33
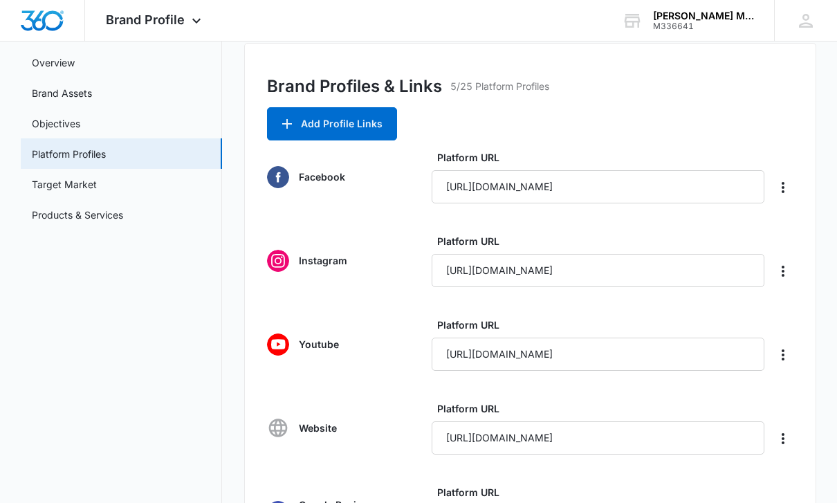
scroll to position [77, 0]
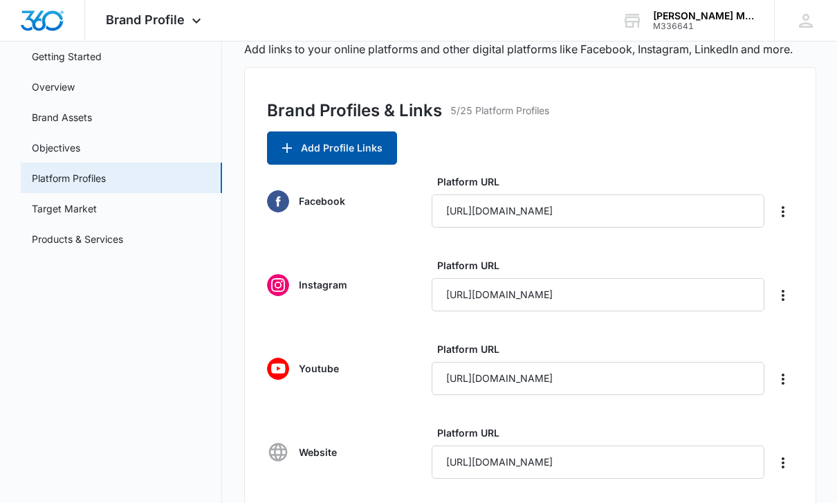
click at [362, 158] on button "Add Profile Links" at bounding box center [332, 147] width 130 height 33
click at [616, 140] on div "Brand Profiles & Links 5/25 Platform Profiles Add Profile Links Facebook Platfo…" at bounding box center [530, 341] width 572 height 549
click at [387, 138] on button "Add Profile Links" at bounding box center [332, 147] width 130 height 33
click at [583, 141] on div "Brand Profiles & Links 5/25 Platform Profiles Add Profile Links Facebook Platfo…" at bounding box center [530, 341] width 572 height 549
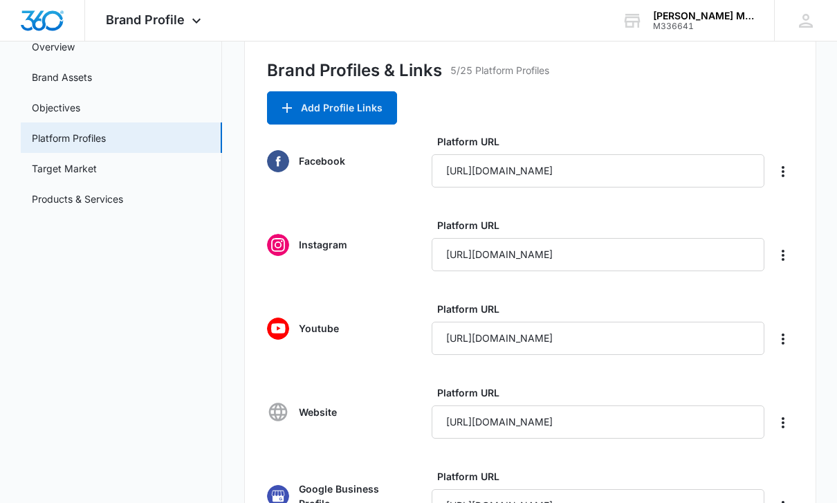
scroll to position [110, 0]
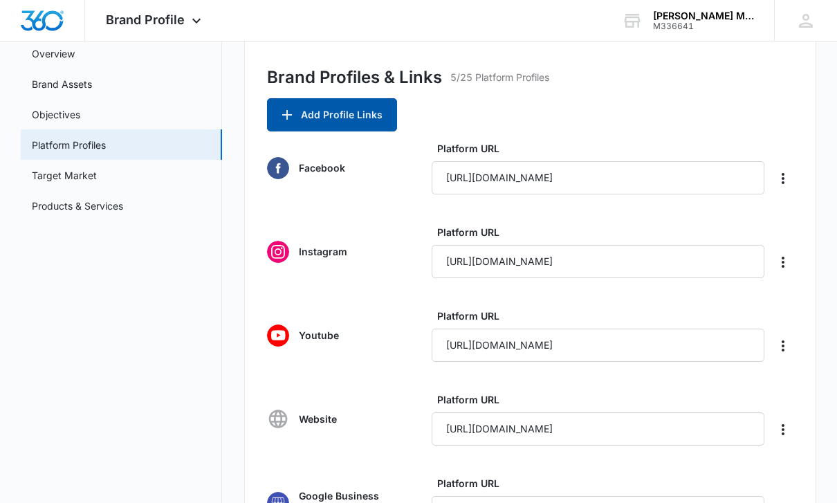
click at [379, 118] on button "Add Profile Links" at bounding box center [332, 114] width 130 height 33
click at [636, 107] on div "Brand Profiles & Links 5/25 Platform Profiles Add Profile Links Facebook Platfo…" at bounding box center [530, 308] width 572 height 549
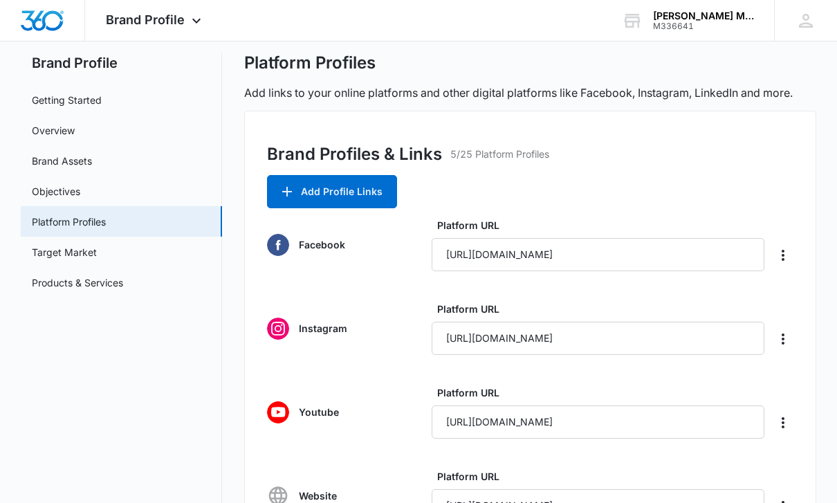
scroll to position [0, 0]
